Goal: Task Accomplishment & Management: Use online tool/utility

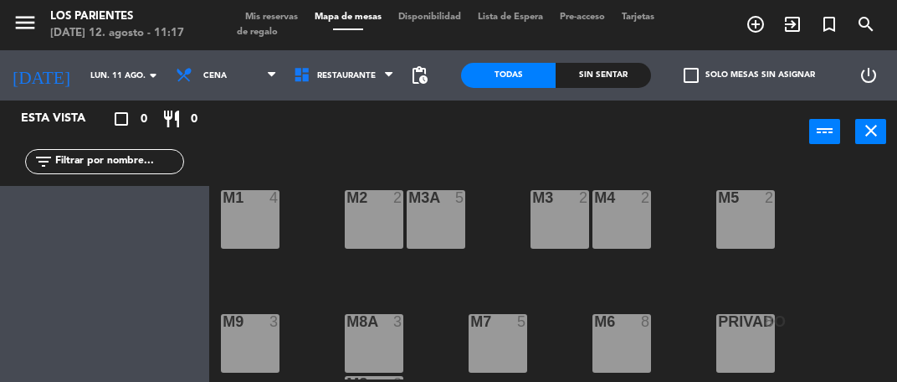
click at [283, 31] on span "Tarjetas de regalo" at bounding box center [446, 25] width 418 height 24
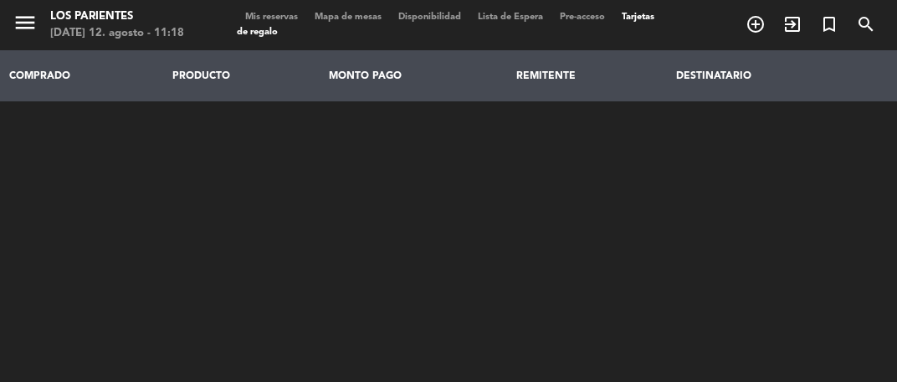
click at [279, 20] on span "Mis reservas" at bounding box center [271, 17] width 69 height 9
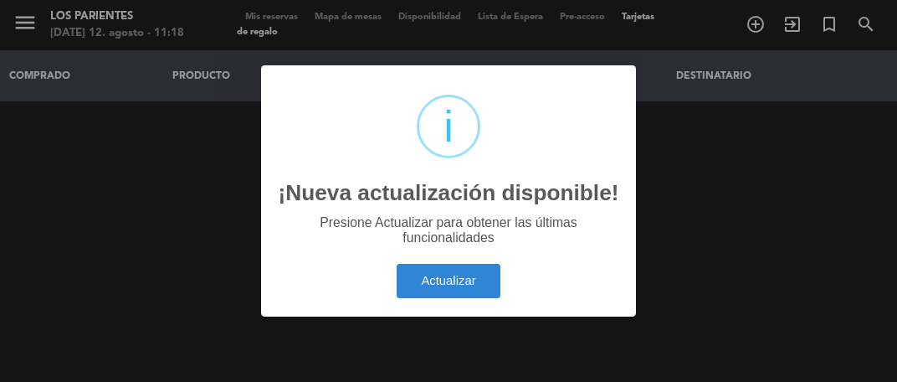
click at [182, 124] on div "? ! i ¡Nueva actualización disponible! × Presione Actualizar para obtener las ú…" at bounding box center [448, 191] width 897 height 382
click at [187, 217] on div "? ! i ¡Nueva actualización disponible! × Presione Actualizar para obtener las ú…" at bounding box center [448, 191] width 897 height 382
click at [204, 252] on div "? ! i ¡Nueva actualización disponible! × Presione Actualizar para obtener las ú…" at bounding box center [448, 191] width 897 height 382
click at [277, 18] on div "? ! i ¡Nueva actualización disponible! × Presione Actualizar para obtener las ú…" at bounding box center [448, 191] width 897 height 382
click at [288, 23] on div "? ! i ¡Nueva actualización disponible! × Presione Actualizar para obtener las ú…" at bounding box center [448, 191] width 897 height 382
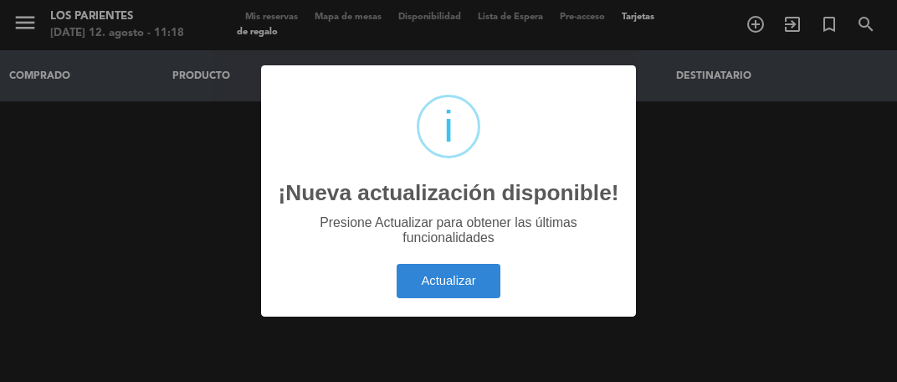
click at [278, 42] on div "? ! i ¡Nueva actualización disponible! × Presione Actualizar para obtener las ú…" at bounding box center [448, 191] width 897 height 382
click at [395, 14] on div "? ! i ¡Nueva actualización disponible! × Presione Actualizar para obtener las ú…" at bounding box center [448, 191] width 897 height 382
click at [287, 28] on div "? ! i ¡Nueva actualización disponible! × Presione Actualizar para obtener las ú…" at bounding box center [448, 191] width 897 height 382
click at [279, 22] on div "? ! i ¡Nueva actualización disponible! × Presione Actualizar para obtener las ú…" at bounding box center [448, 191] width 897 height 382
click at [278, 23] on div "? ! i ¡Nueva actualización disponible! × Presione Actualizar para obtener las ú…" at bounding box center [448, 191] width 897 height 382
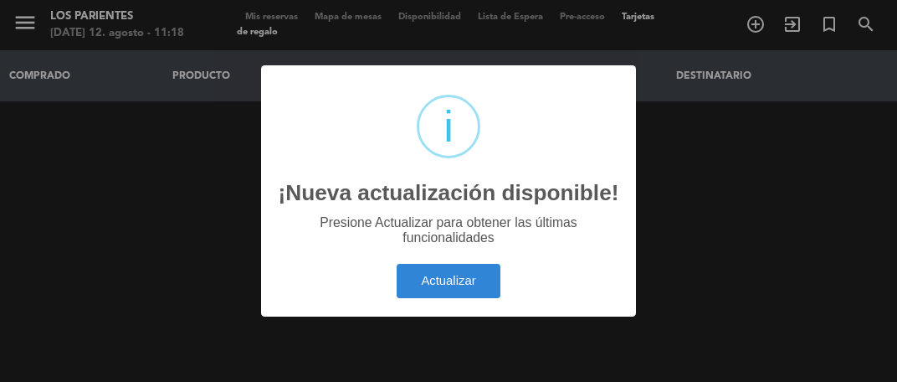
click at [274, 31] on div "? ! i ¡Nueva actualización disponible! × Presione Actualizar para obtener las ú…" at bounding box center [448, 191] width 897 height 382
click at [457, 290] on button "Actualizar" at bounding box center [449, 281] width 105 height 34
